Goal: Transaction & Acquisition: Purchase product/service

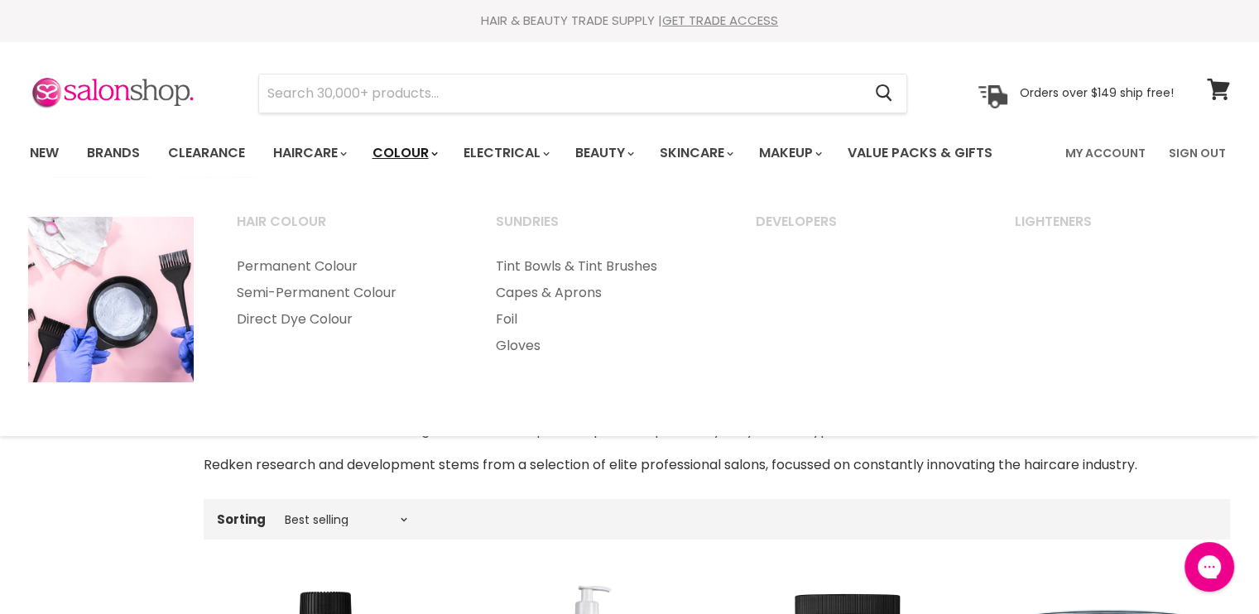
click at [418, 147] on link "Colour" at bounding box center [404, 153] width 88 height 35
click at [441, 152] on link "Colour" at bounding box center [404, 153] width 88 height 35
click at [287, 288] on link "Semi-Permanent Colour" at bounding box center [344, 293] width 257 height 26
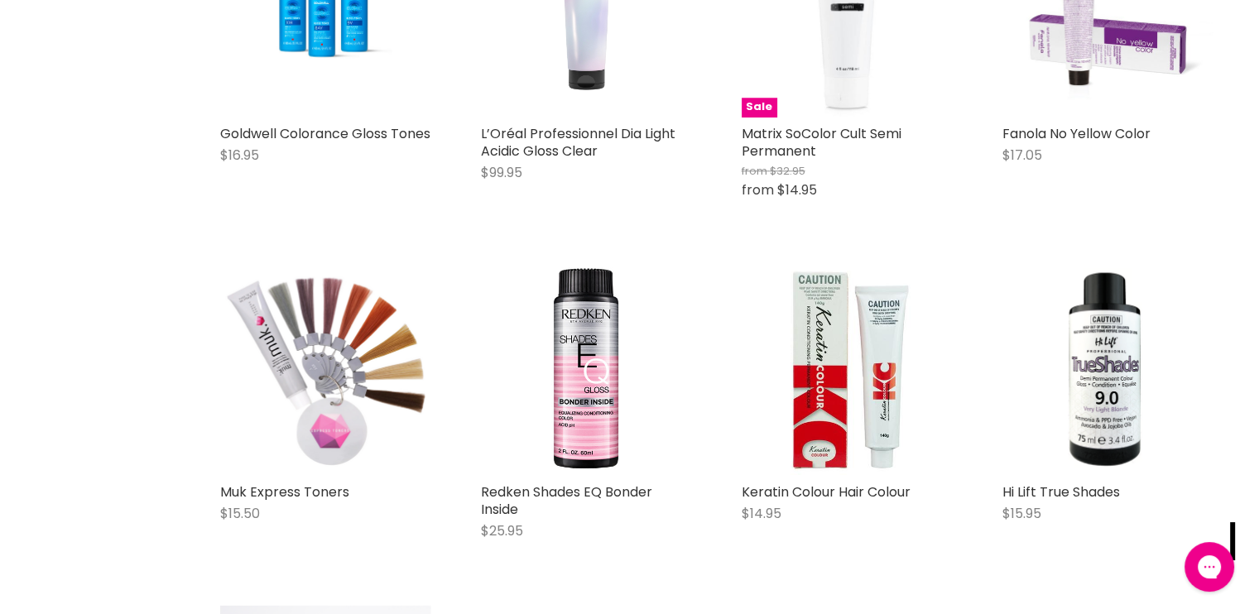
scroll to position [1601, 0]
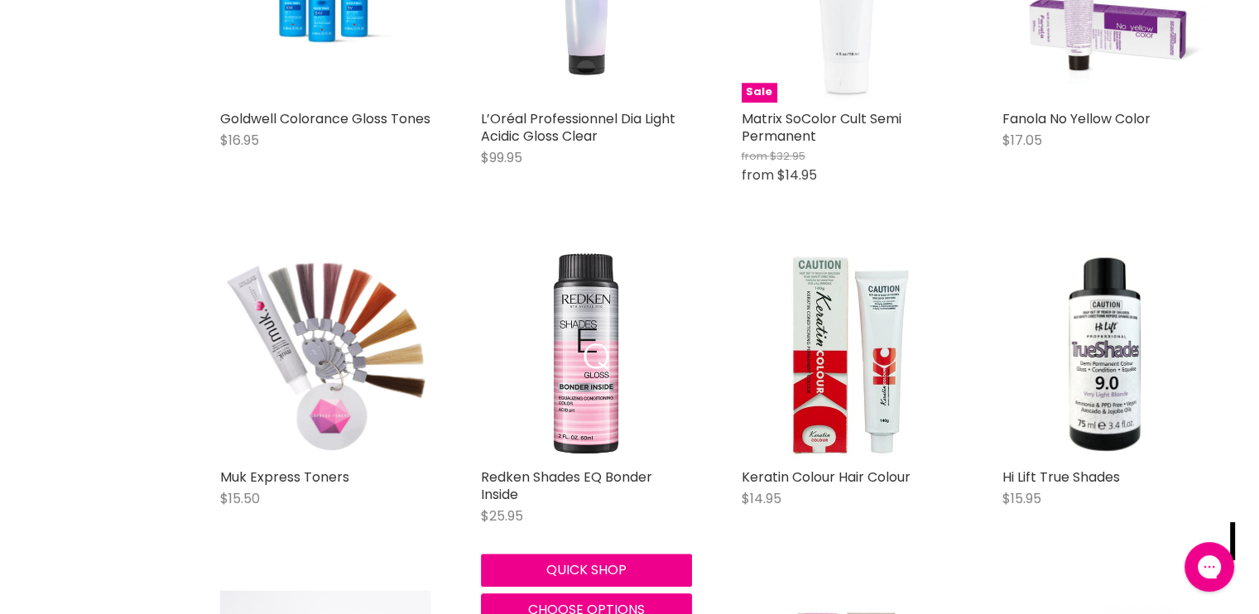
click at [590, 418] on img "Main content" at bounding box center [586, 354] width 211 height 211
